Goal: Entertainment & Leisure: Consume media (video, audio)

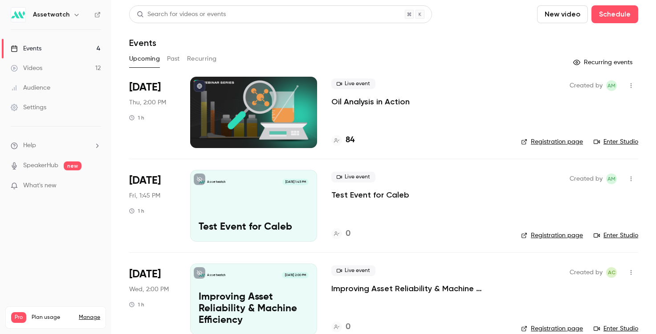
click at [167, 54] on button "Past" at bounding box center [173, 59] width 13 height 14
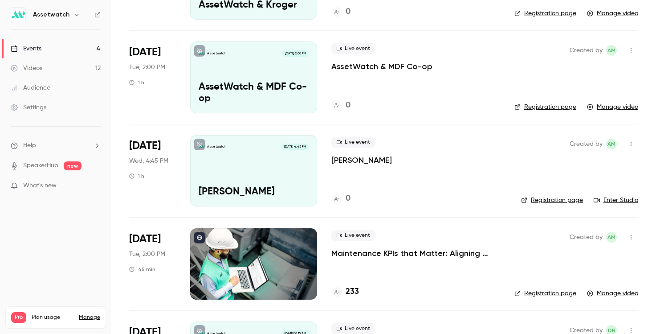
scroll to position [1509, 0]
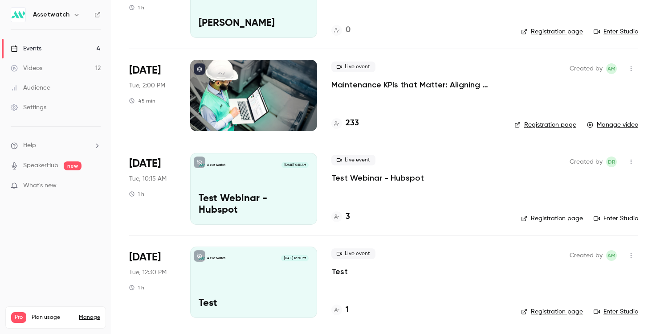
click at [388, 89] on p "Maintenance KPIs that Matter: Aligning Predictive Maintenance with Business Goa…" at bounding box center [415, 84] width 169 height 11
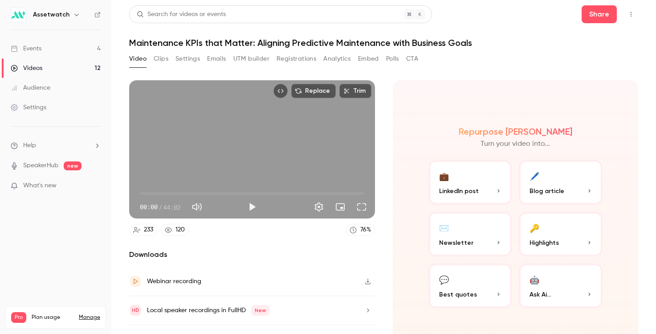
click at [395, 56] on button "Polls" at bounding box center [392, 59] width 13 height 14
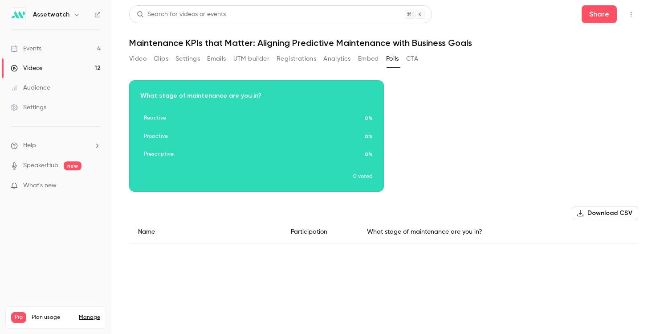
click at [452, 145] on div "Download image What stage of maintenance are you in? Reactive 0% Proactive 0% P…" at bounding box center [383, 135] width 509 height 111
drag, startPoint x: 251, startPoint y: 43, endPoint x: 120, endPoint y: 42, distance: 131.0
click at [120, 42] on main "Search for videos or events Share Maintenance KPIs that Matter: Aligning Predic…" at bounding box center [383, 167] width 545 height 334
copy h1 "Maintenance KPIs that Matter"
click at [49, 65] on link "Videos 12" at bounding box center [55, 68] width 111 height 20
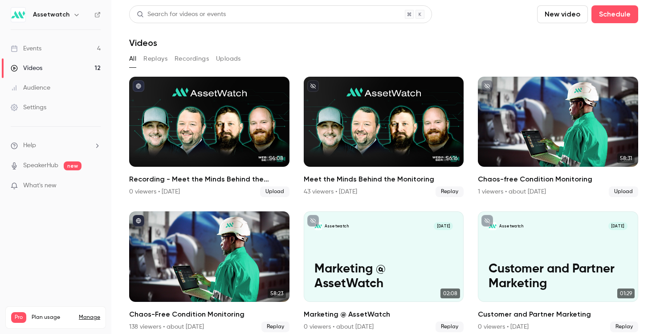
click at [61, 49] on link "Events 4" at bounding box center [55, 49] width 111 height 20
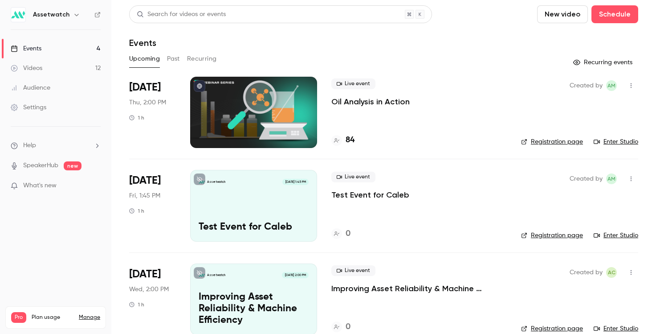
click at [178, 58] on button "Past" at bounding box center [173, 59] width 13 height 14
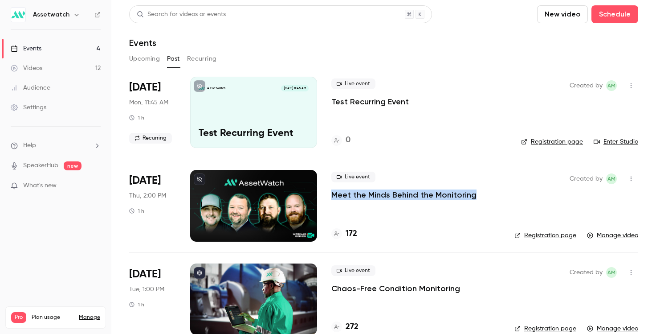
click at [135, 61] on button "Upcoming" at bounding box center [144, 59] width 31 height 14
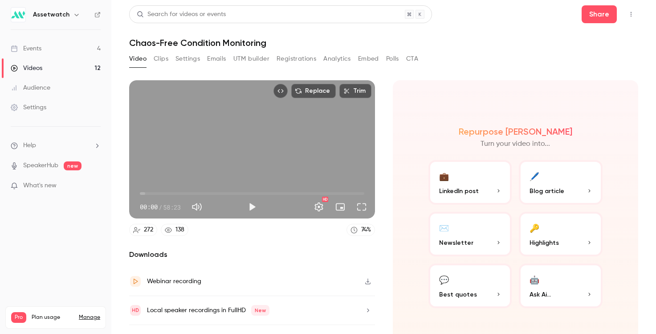
click at [392, 60] on button "Polls" at bounding box center [392, 59] width 13 height 14
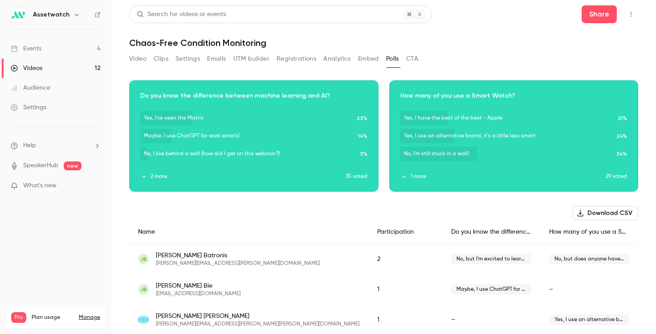
click at [247, 129] on button "button" at bounding box center [254, 130] width 14 height 14
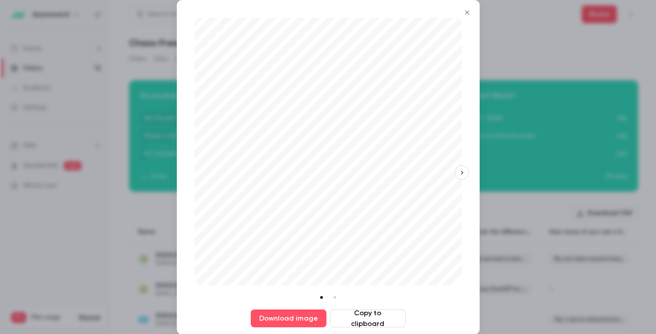
click at [459, 174] on icon "button" at bounding box center [462, 172] width 6 height 6
click at [188, 177] on div "Download image Copy to clipboard" at bounding box center [328, 167] width 303 height 334
click at [188, 174] on button "button" at bounding box center [195, 172] width 14 height 14
click at [188, 174] on div "Download image Copy to clipboard" at bounding box center [328, 167] width 303 height 334
click at [465, 12] on icon "Close" at bounding box center [467, 12] width 11 height 7
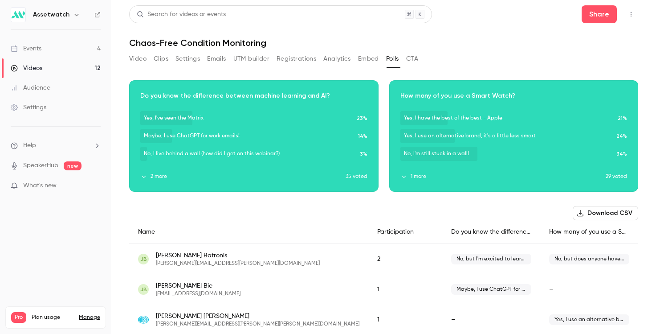
click at [215, 44] on h1 "Chaos-Free Condition Monitoring" at bounding box center [383, 42] width 509 height 11
copy div "Chaos-Free Condition Monitoring Video Clips Settings Emails UTM builder Registr…"
click at [146, 172] on div "Download image" at bounding box center [254, 136] width 249 height 110
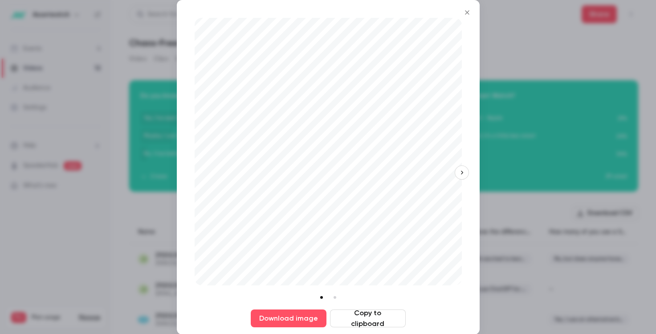
click at [455, 173] on button "button" at bounding box center [462, 172] width 14 height 14
click at [196, 174] on icon "button" at bounding box center [195, 172] width 6 height 6
click at [288, 319] on button "Download image" at bounding box center [289, 318] width 76 height 18
click at [457, 176] on button "button" at bounding box center [462, 172] width 14 height 14
click at [363, 323] on button "Copy to clipboard" at bounding box center [368, 318] width 76 height 18
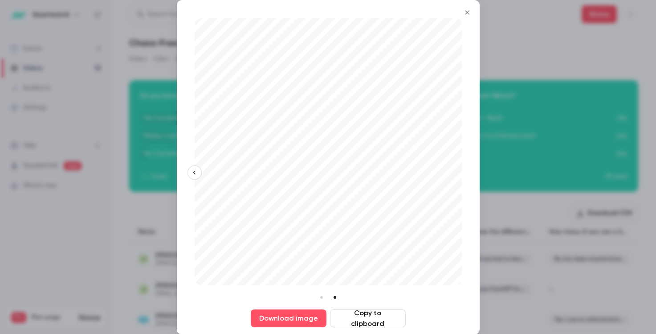
click at [464, 14] on icon "Close" at bounding box center [467, 12] width 11 height 7
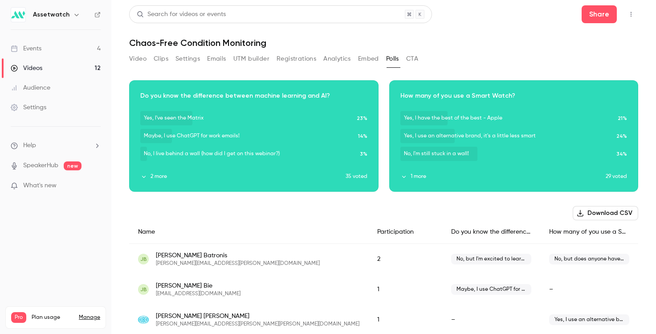
click at [368, 233] on div "Participation" at bounding box center [405, 232] width 74 height 24
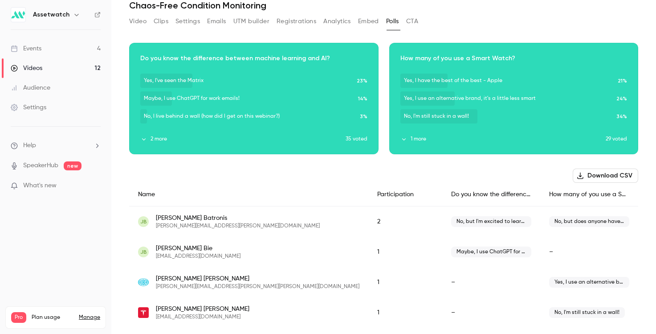
scroll to position [36, 0]
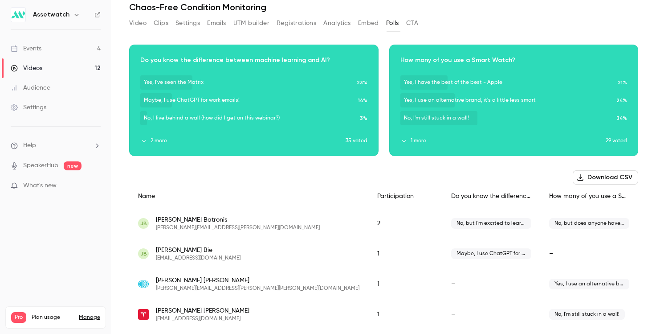
click at [412, 141] on button "1 more" at bounding box center [503, 141] width 206 height 8
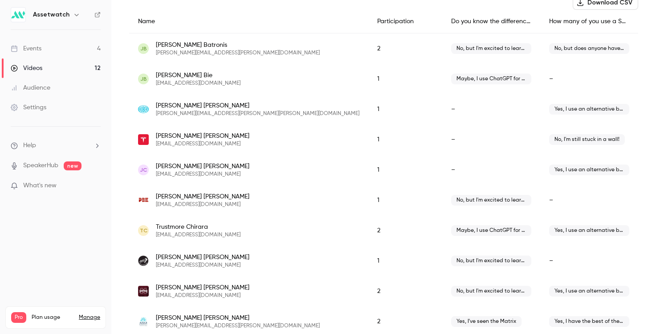
scroll to position [0, 0]
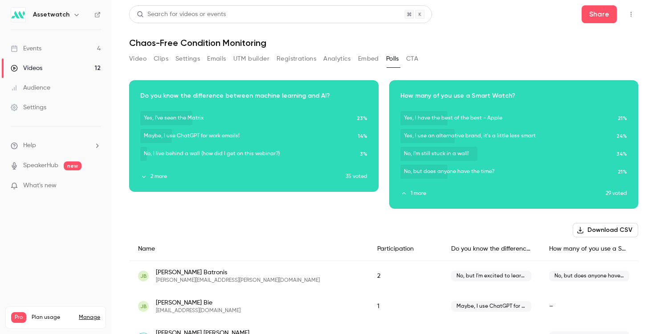
click at [400, 189] on button "1 more" at bounding box center [503, 193] width 206 height 8
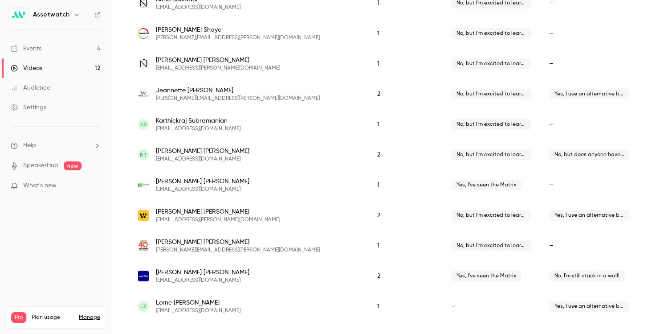
scroll to position [1287, 0]
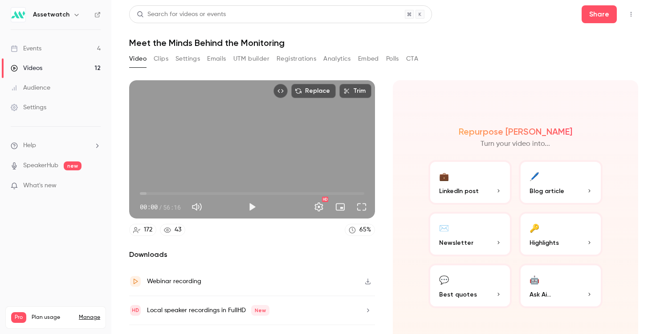
click at [384, 56] on div "Video Clips Settings Emails UTM builder Registrations Analytics Embed Polls CTA" at bounding box center [273, 59] width 289 height 14
click at [388, 56] on button "Polls" at bounding box center [392, 59] width 13 height 14
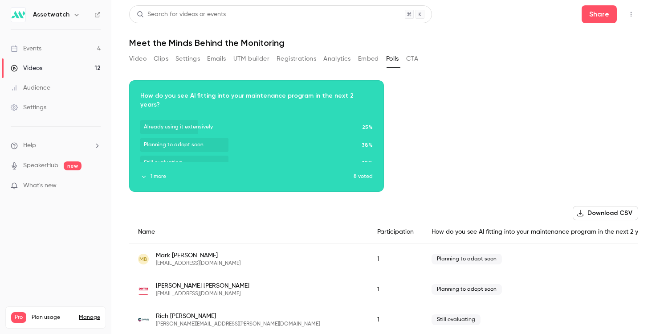
click at [250, 130] on button "button" at bounding box center [256, 130] width 14 height 14
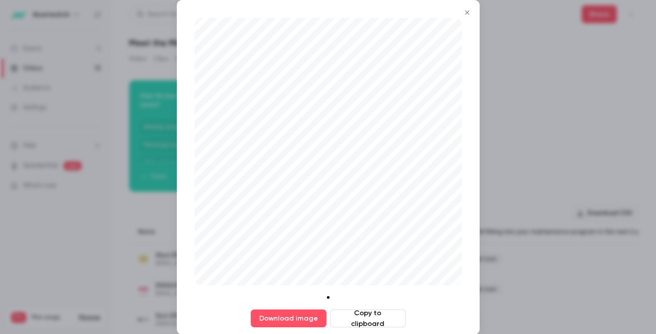
click at [366, 317] on button "Copy to clipboard" at bounding box center [368, 318] width 76 height 18
click at [465, 11] on icon "Close" at bounding box center [467, 12] width 11 height 7
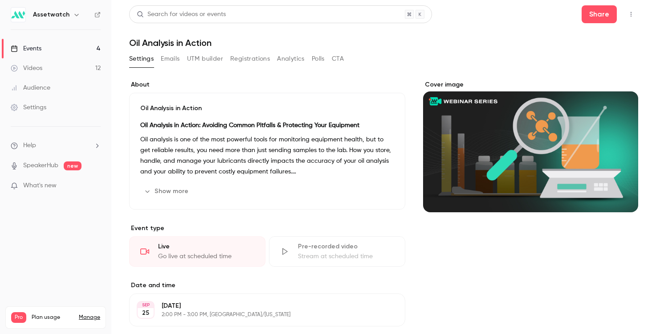
click at [308, 57] on div "Settings Emails UTM builder Registrations Analytics Polls CTA" at bounding box center [236, 59] width 215 height 14
click at [313, 57] on button "Polls" at bounding box center [318, 59] width 13 height 14
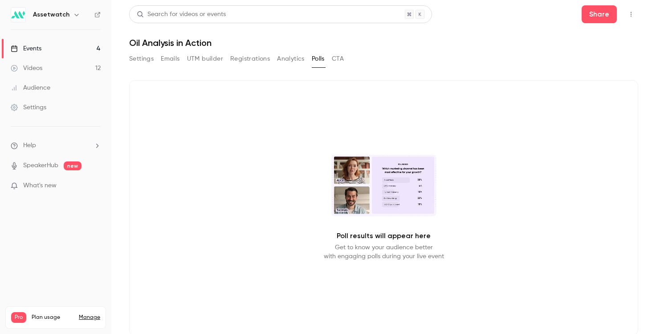
click at [624, 9] on button "button" at bounding box center [631, 14] width 14 height 14
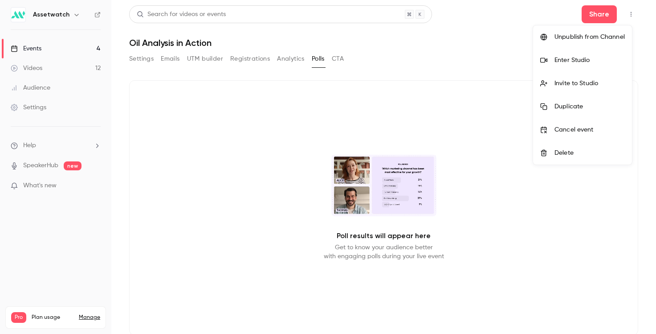
click at [579, 62] on div "Enter Studio" at bounding box center [590, 60] width 70 height 9
